Goal: Task Accomplishment & Management: Manage account settings

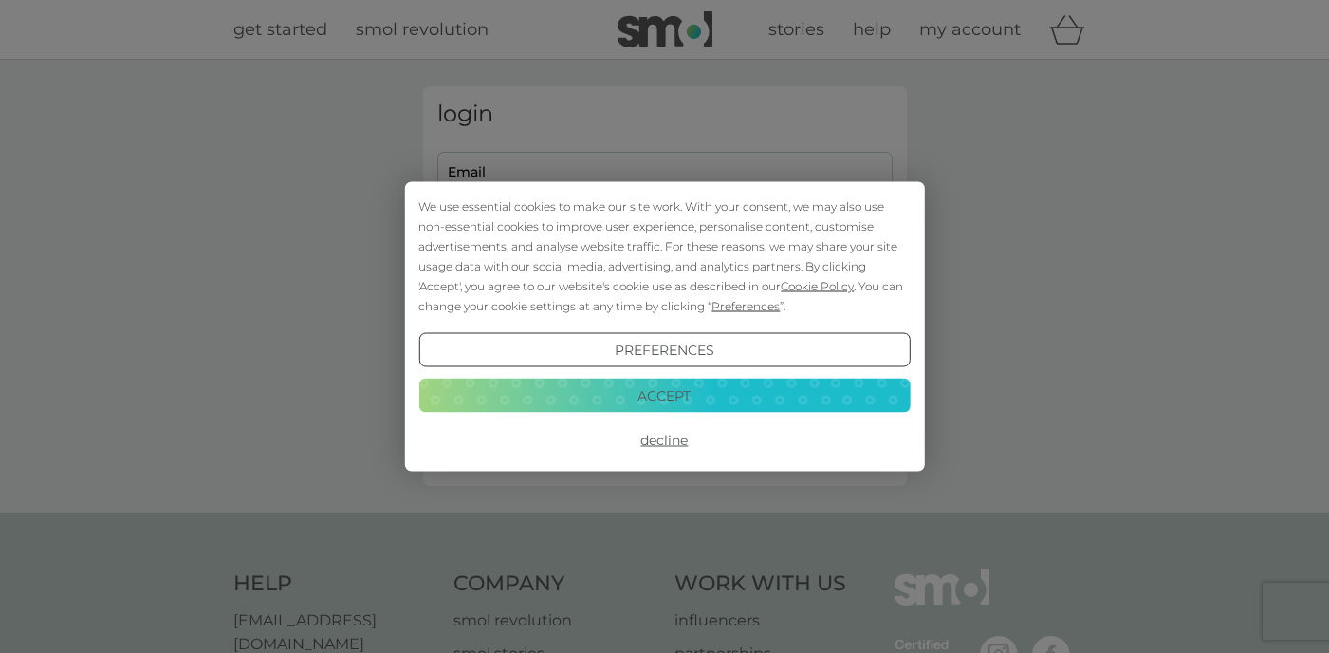
type input "[EMAIL_ADDRESS][DOMAIN_NAME]"
click at [726, 398] on button "Accept" at bounding box center [663, 395] width 491 height 34
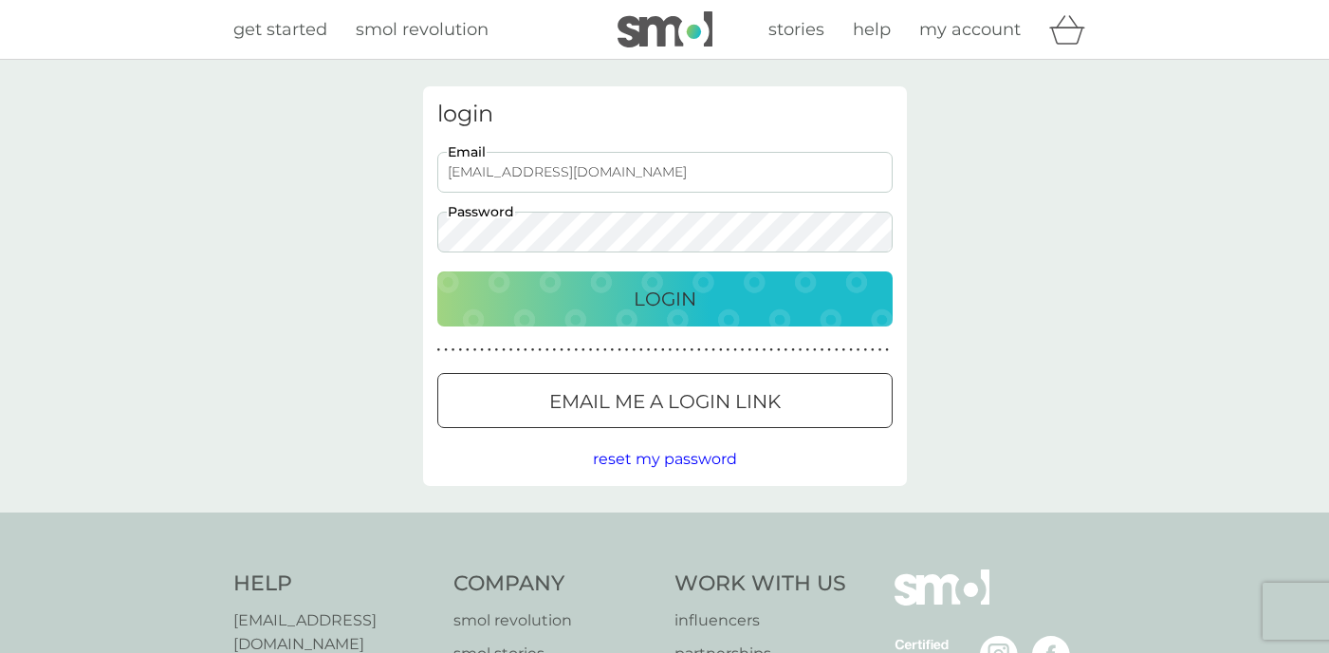
click at [663, 185] on input "[EMAIL_ADDRESS][DOMAIN_NAME]" at bounding box center [664, 172] width 455 height 41
click at [973, 281] on div "login [EMAIL_ADDRESS][DOMAIN_NAME] Email Password Login ● ● ● ● ● ● ● ● ● ● ● ●…" at bounding box center [664, 286] width 1329 height 453
click at [763, 288] on div "Login" at bounding box center [664, 299] width 417 height 30
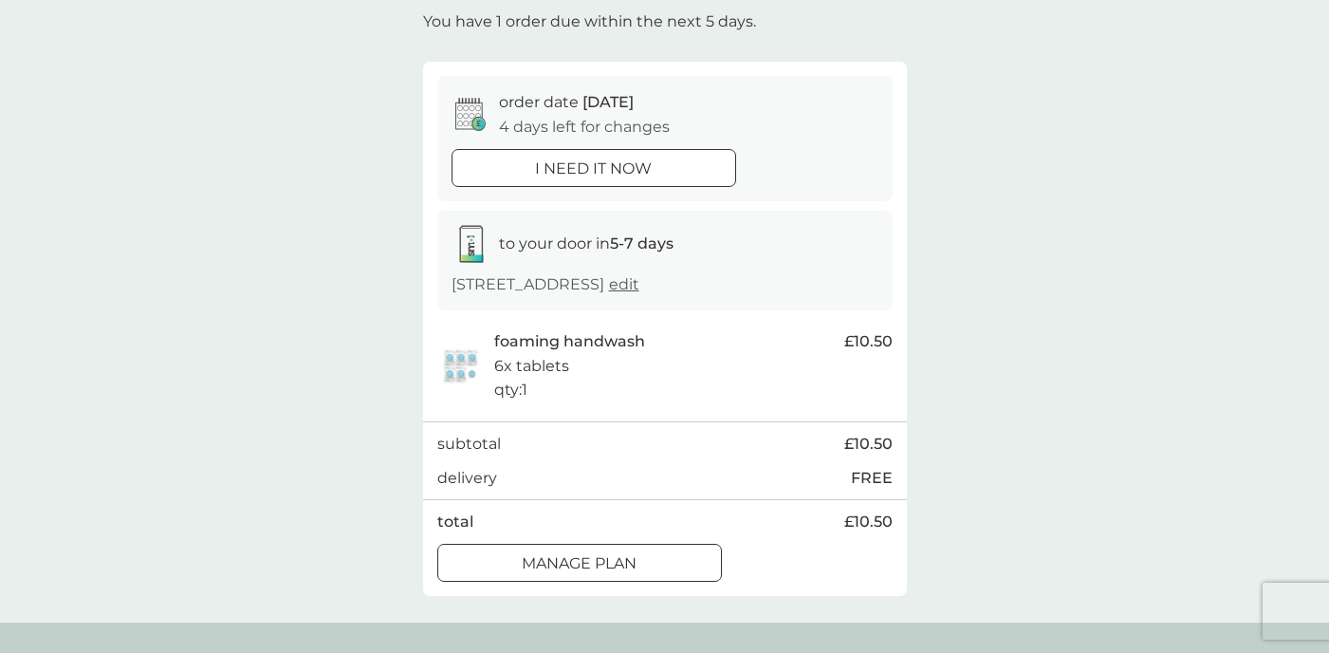
scroll to position [117, 0]
click at [719, 380] on div "foaming handwash 6x tablets qty : 1" at bounding box center [664, 362] width 341 height 73
click at [653, 550] on div "Manage plan" at bounding box center [579, 560] width 283 height 25
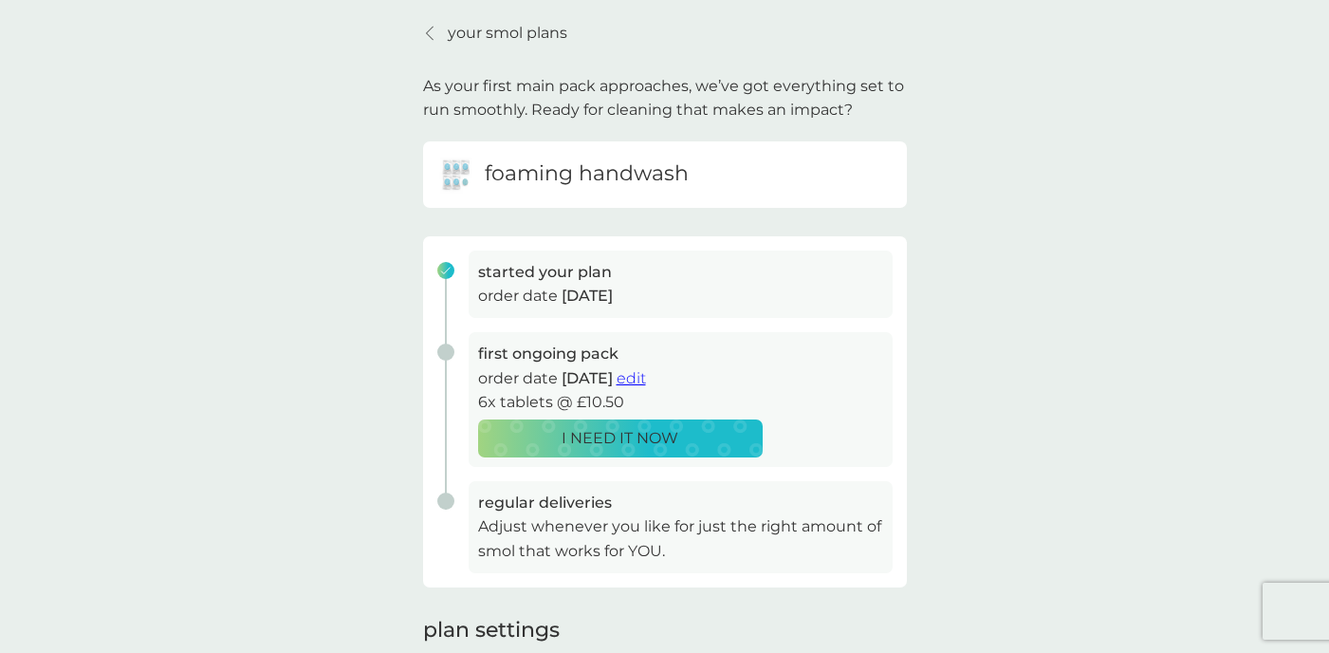
scroll to position [110, 0]
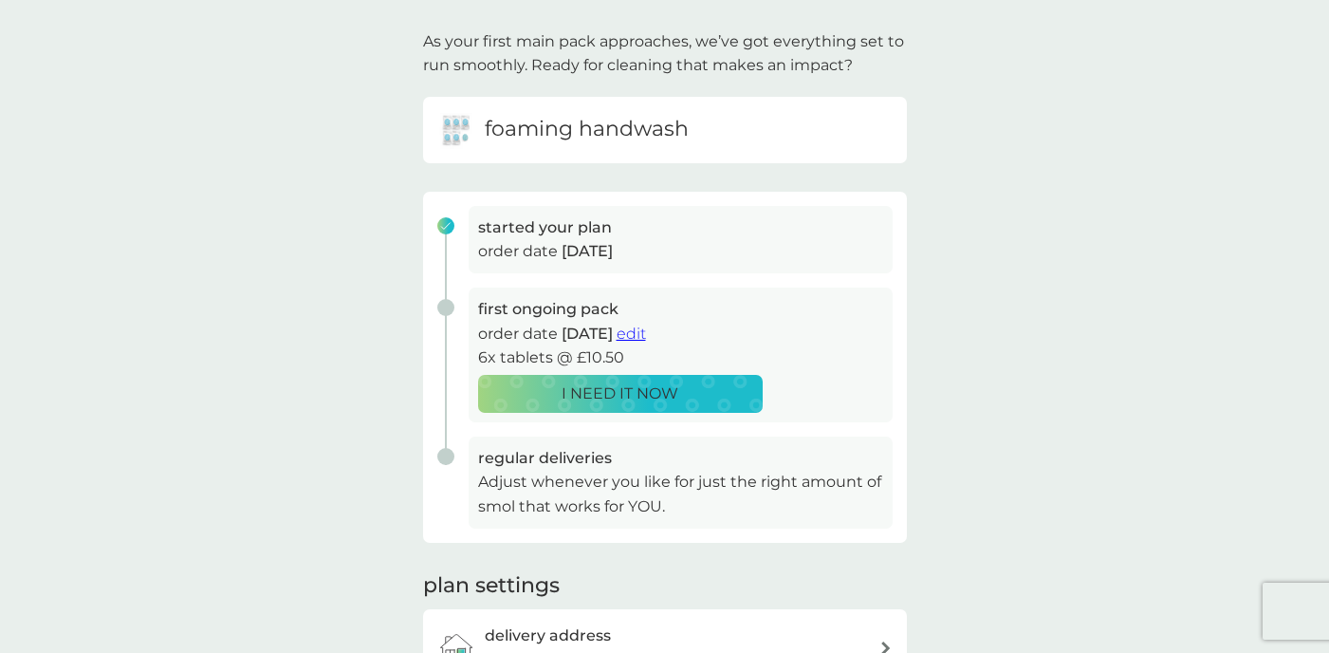
click at [646, 338] on span "edit" at bounding box center [631, 333] width 29 height 18
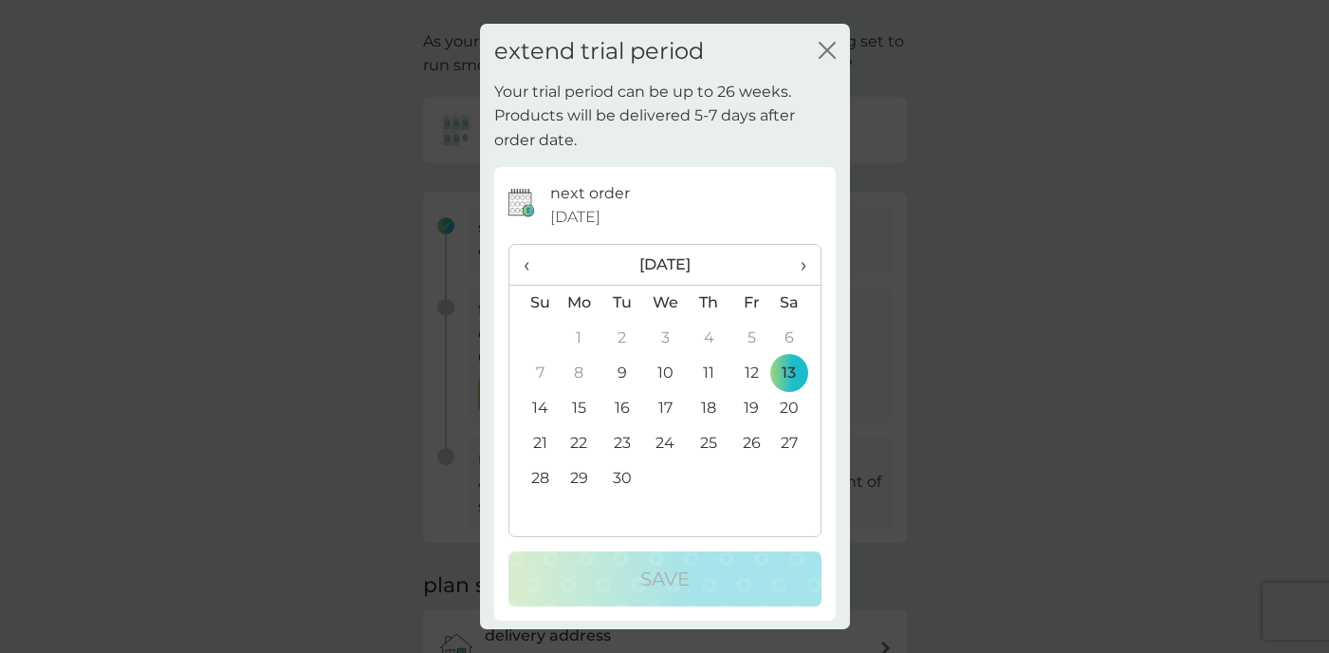
click at [798, 259] on span "›" at bounding box center [796, 265] width 19 height 40
click at [788, 338] on td "4" at bounding box center [795, 338] width 47 height 35
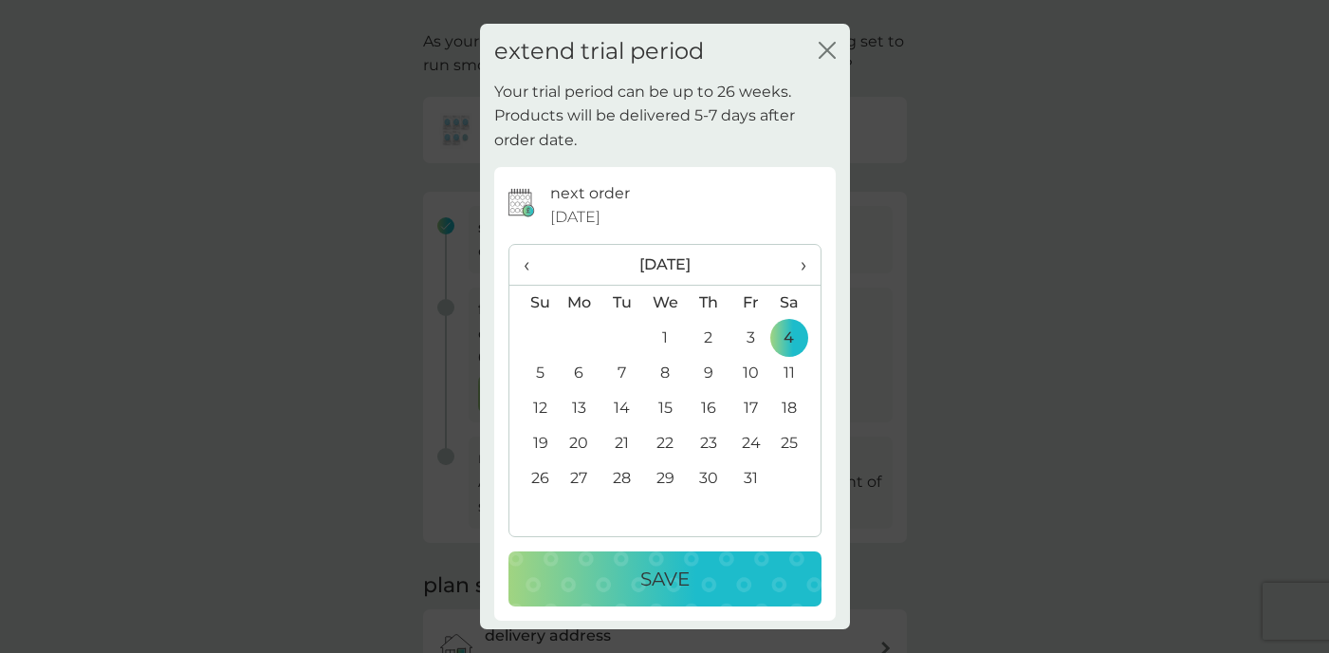
click at [697, 585] on div "Save" at bounding box center [665, 579] width 275 height 30
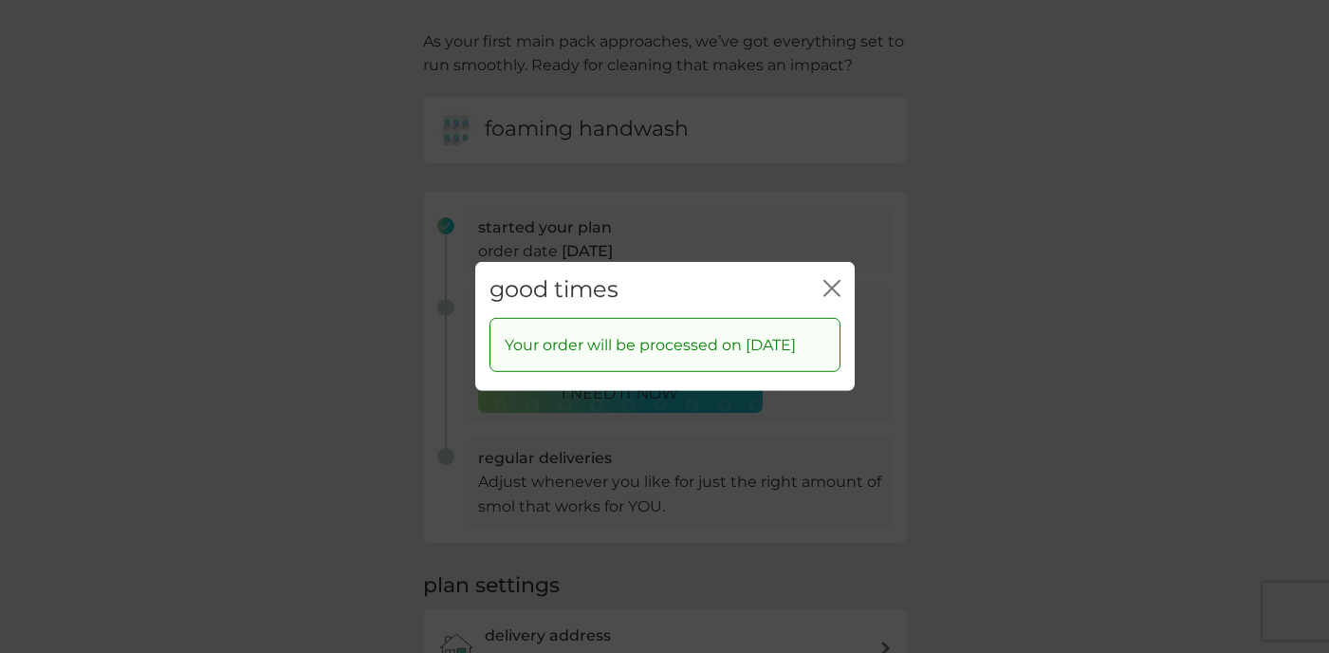
click at [833, 281] on icon "close" at bounding box center [836, 288] width 8 height 15
